Goal: Task Accomplishment & Management: Use online tool/utility

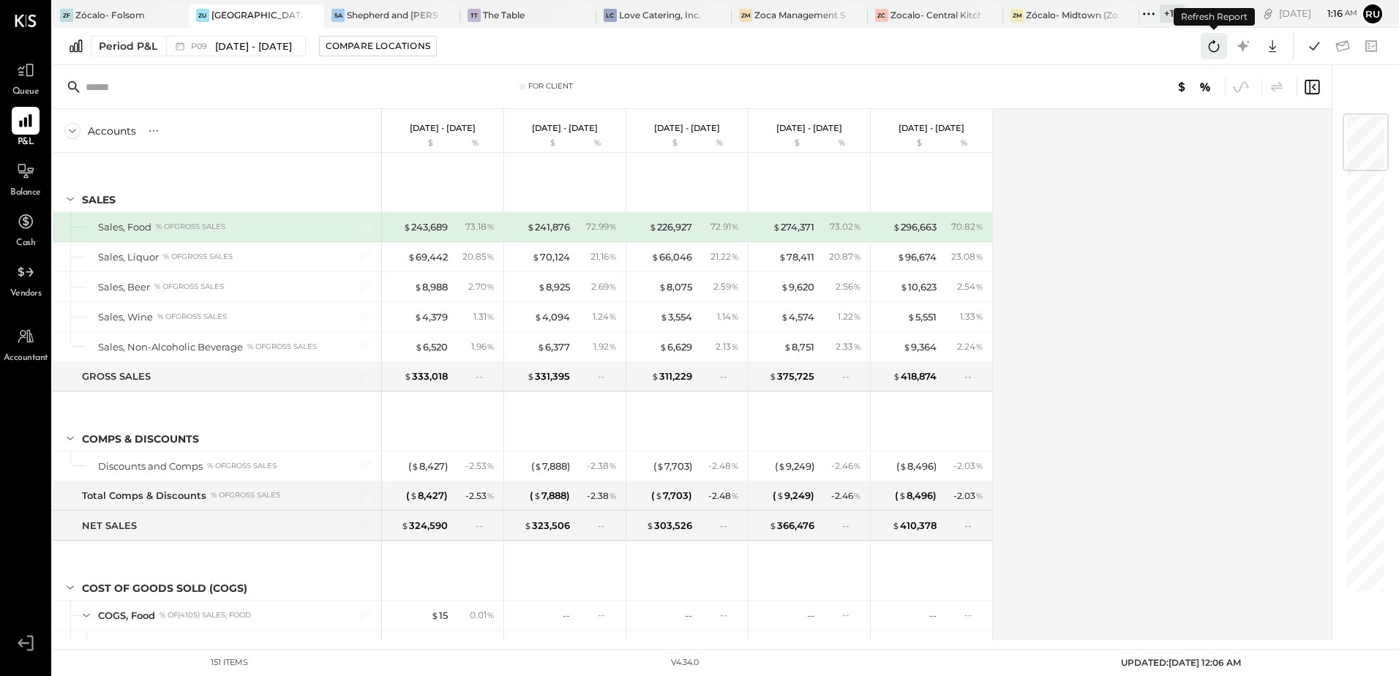
click at [1214, 48] on icon at bounding box center [1213, 46] width 19 height 19
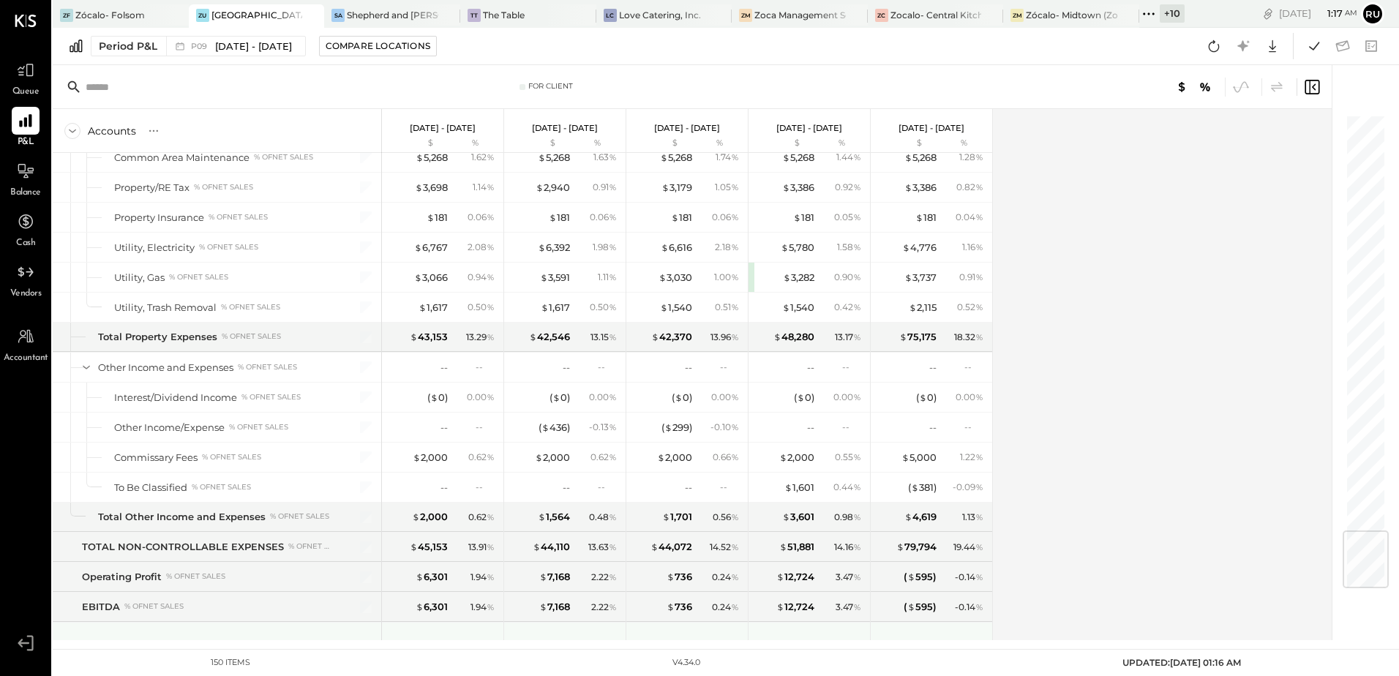
scroll to position [3532, 0]
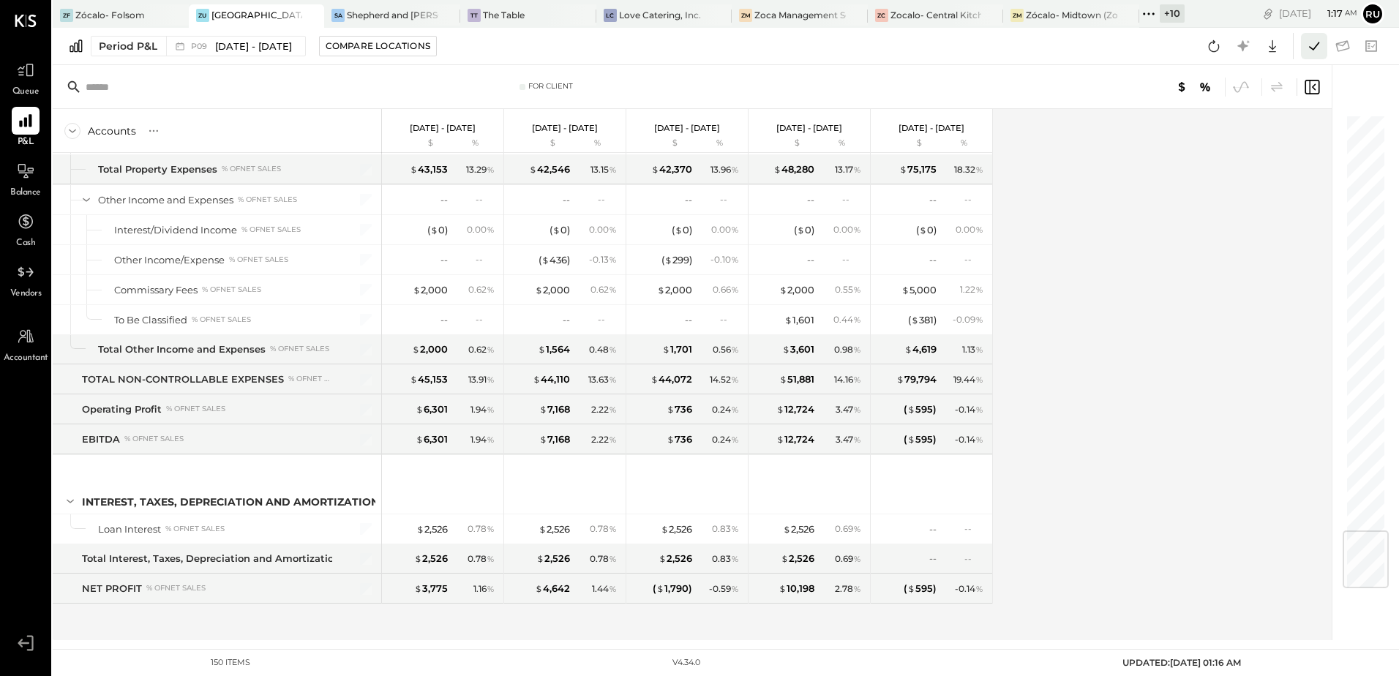
click at [1311, 38] on icon at bounding box center [1313, 46] width 19 height 19
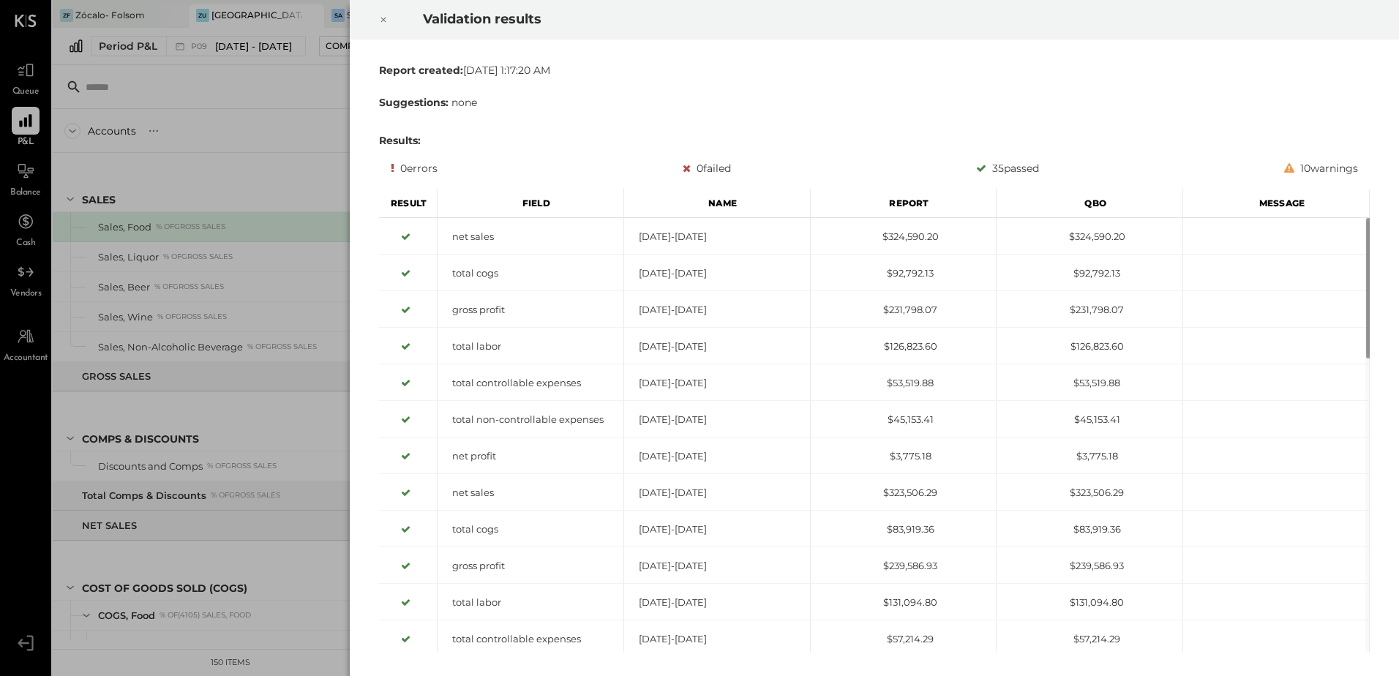
click at [386, 16] on icon at bounding box center [383, 20] width 9 height 18
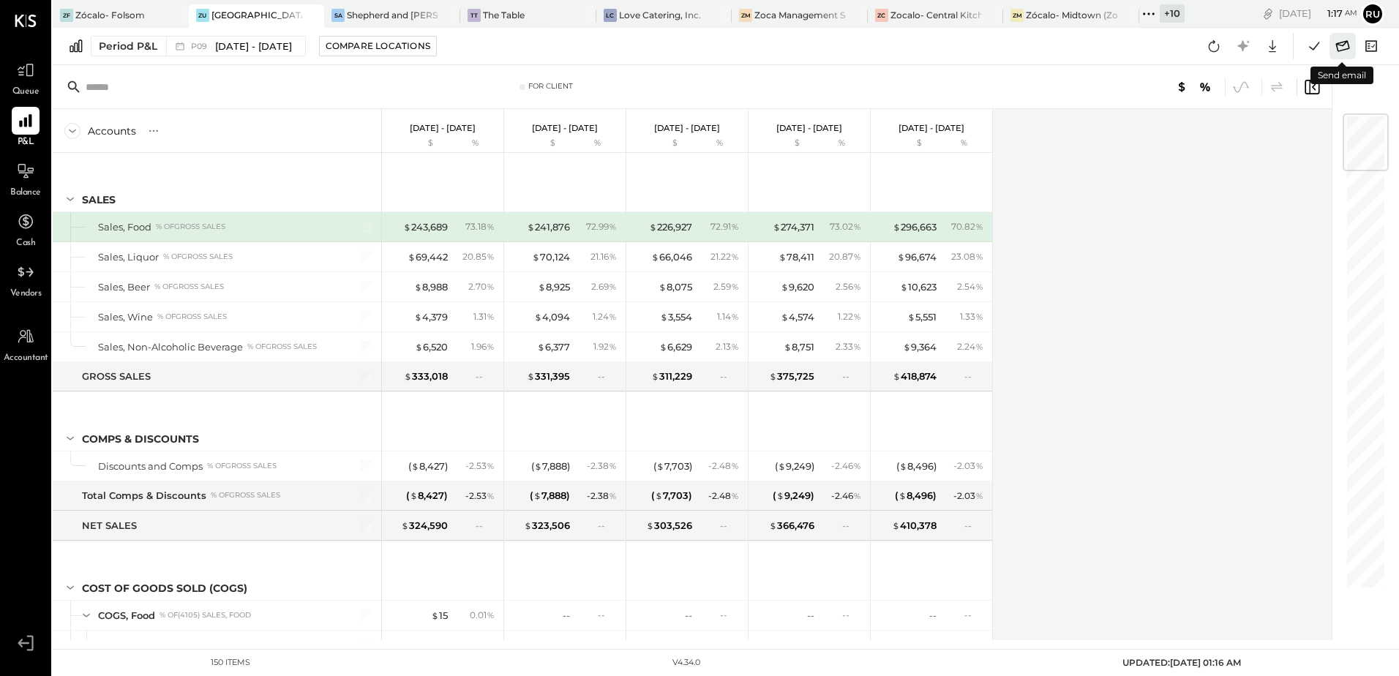
click at [1345, 45] on icon at bounding box center [1342, 46] width 19 height 19
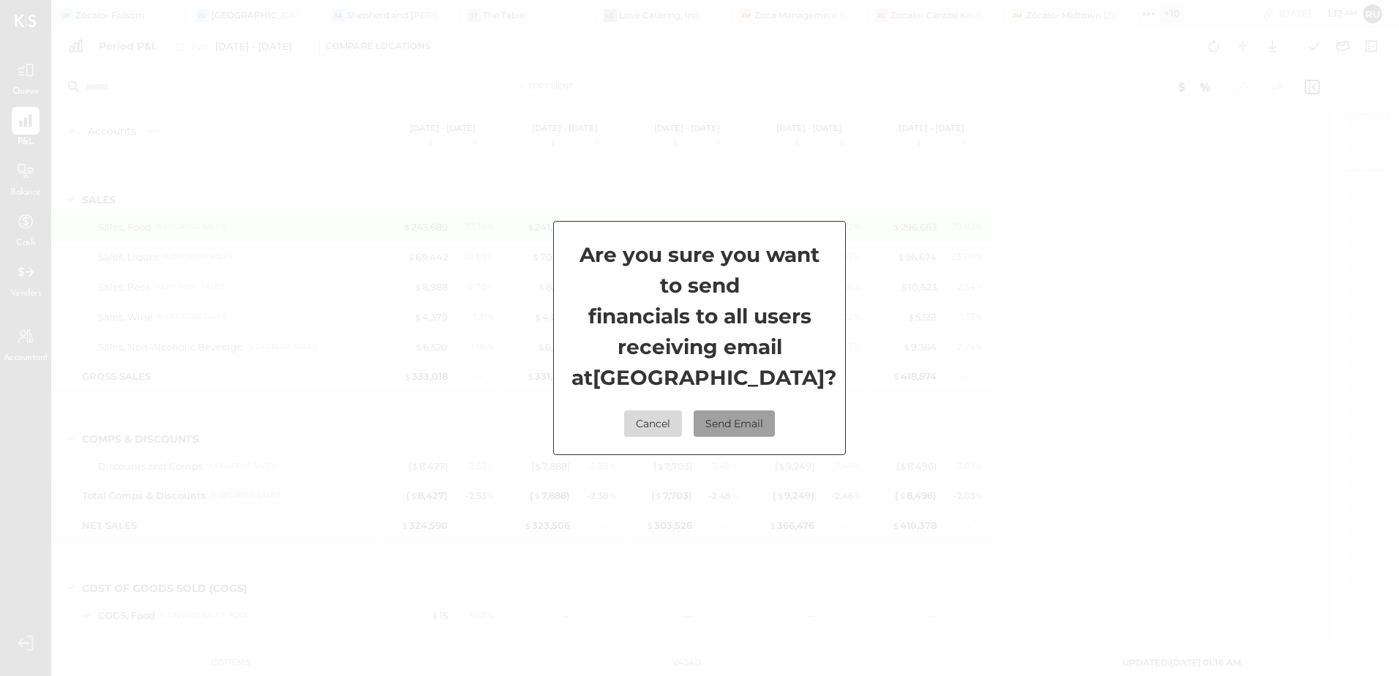
click at [750, 437] on button "Send Email" at bounding box center [733, 423] width 81 height 26
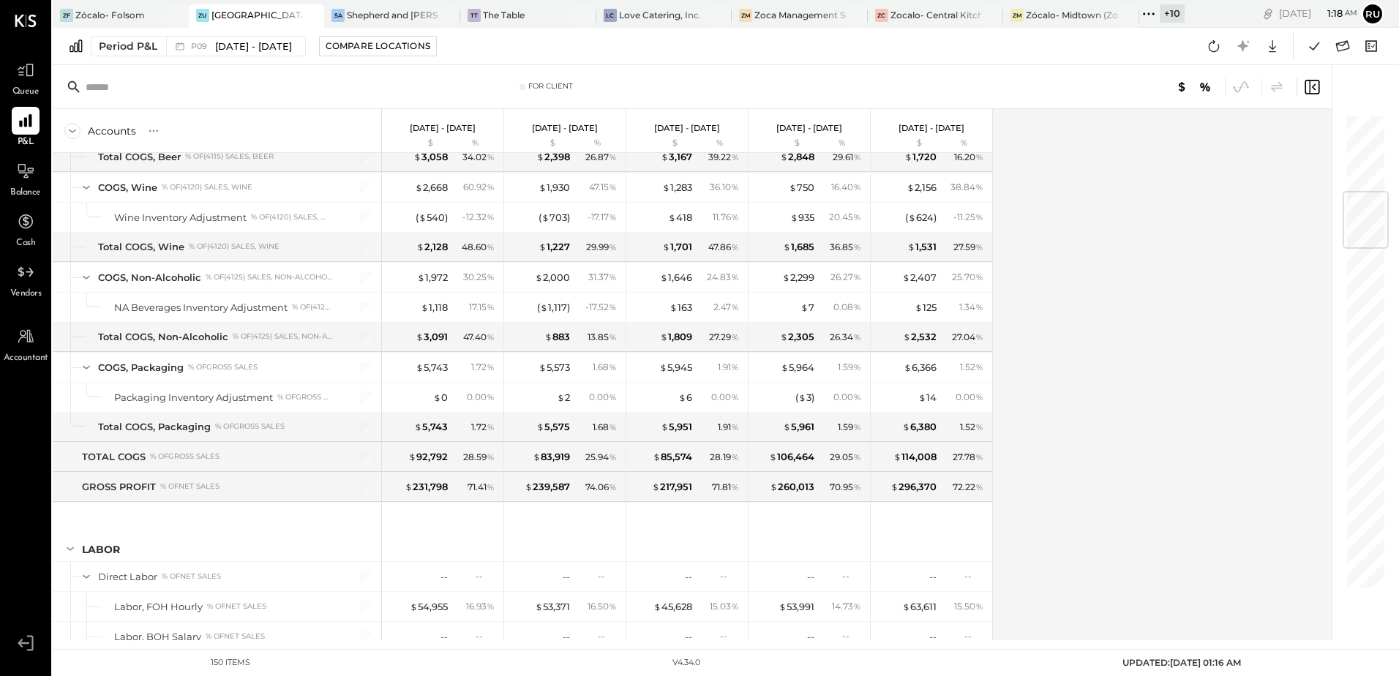
scroll to position [658, 0]
